Goal: Transaction & Acquisition: Purchase product/service

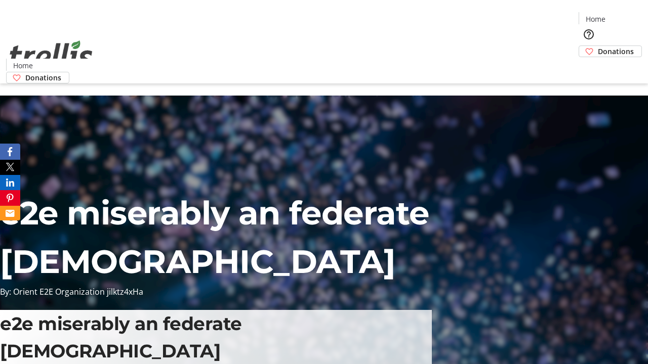
click at [598, 46] on span "Donations" at bounding box center [616, 51] width 36 height 11
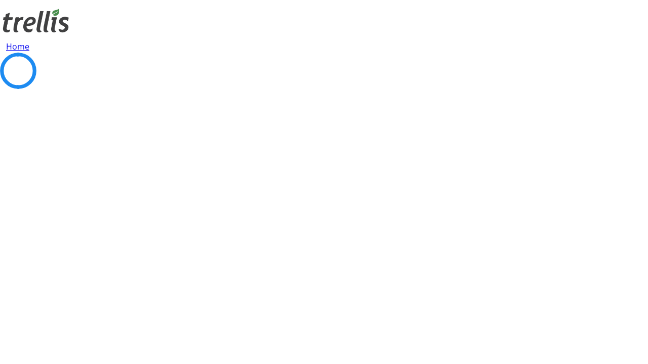
select select "CA"
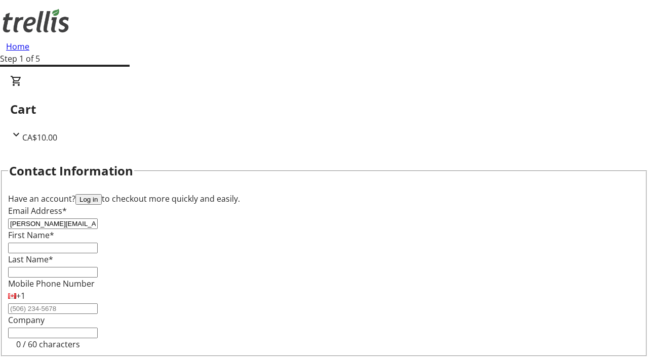
type input "[PERSON_NAME][EMAIL_ADDRESS][DOMAIN_NAME]"
type input "[PERSON_NAME]"
type input "Altenwerth"
type input "[STREET_ADDRESS][PERSON_NAME]"
type input "Kelowna"
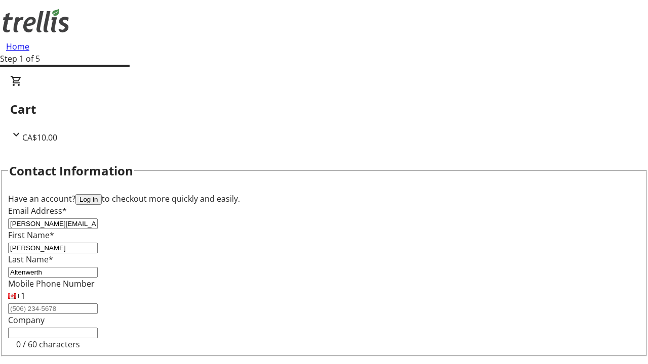
select select "BC"
type input "Kelowna"
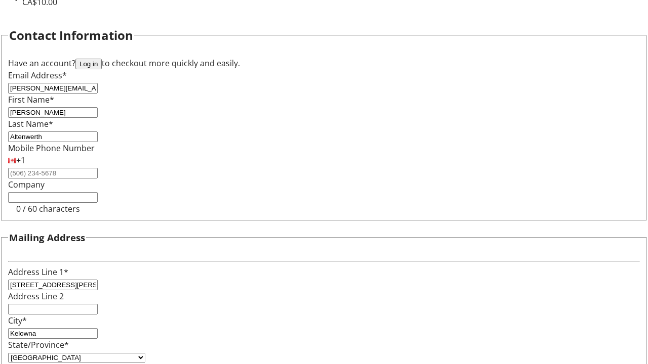
type input "V1Y 0C2"
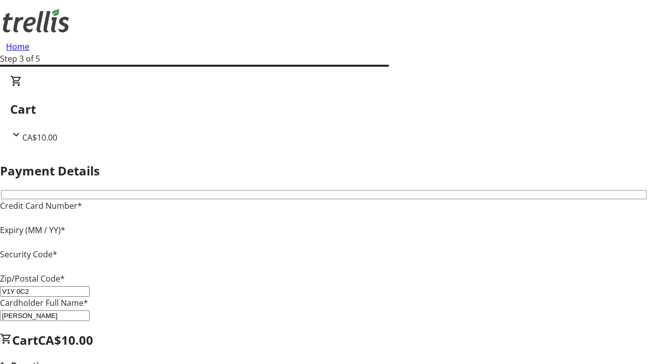
type input "V1Y 0C2"
